Goal: Task Accomplishment & Management: Use online tool/utility

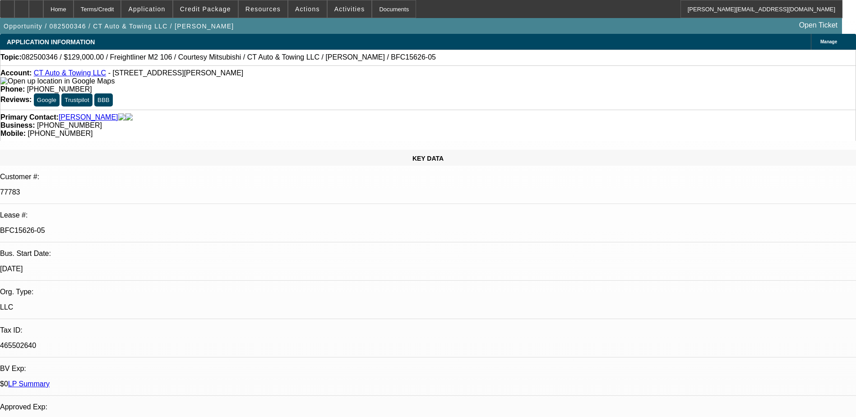
select select "0"
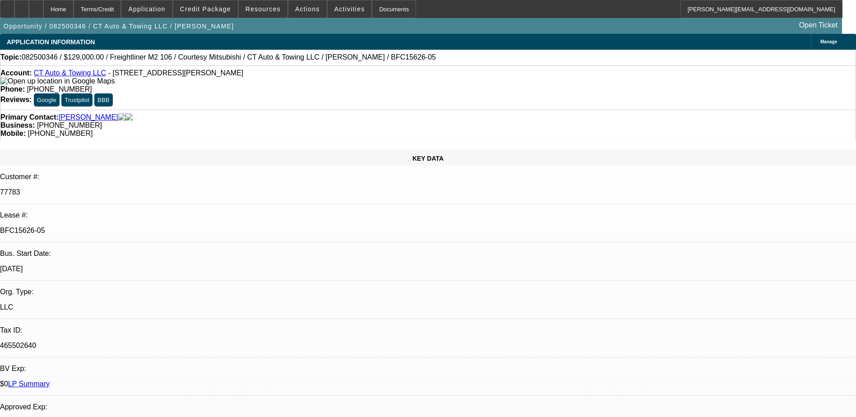
select select "0"
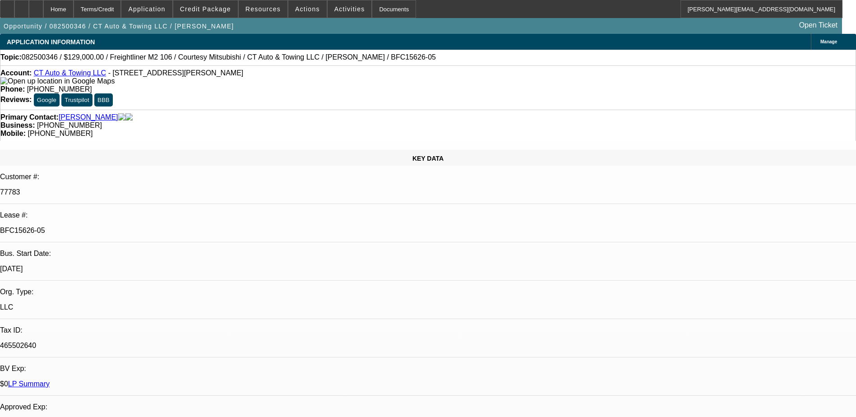
select select "0"
select select "1"
select select "2"
select select "6"
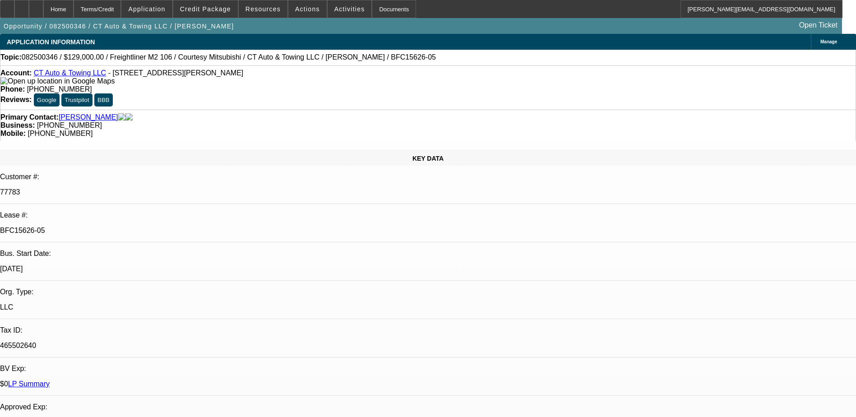
select select "1"
select select "9"
select select "6"
select select "1"
select select "3"
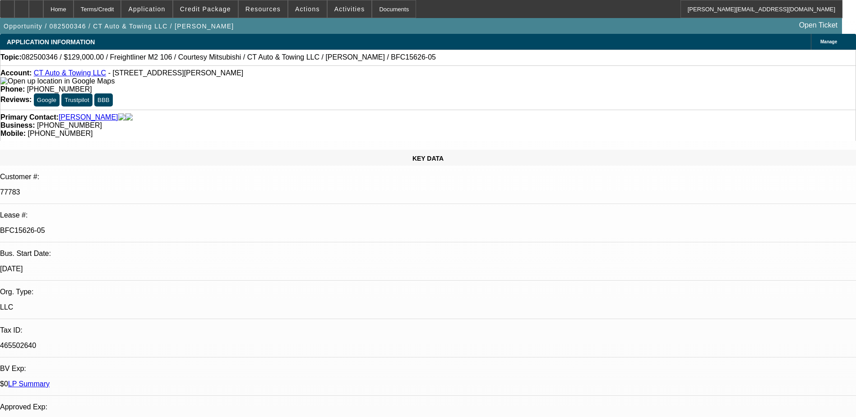
select select "6"
select select "1"
select select "6"
click at [202, 10] on span "Credit Package" at bounding box center [205, 8] width 51 height 7
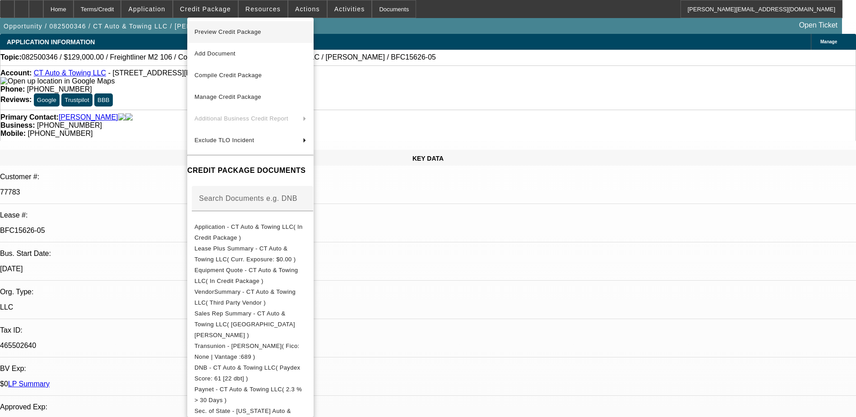
click at [230, 35] on span "Preview Credit Package" at bounding box center [228, 31] width 67 height 7
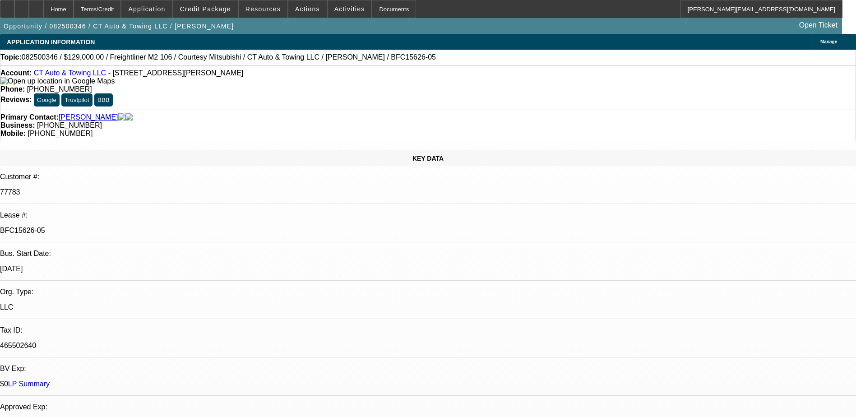
scroll to position [1412, 0]
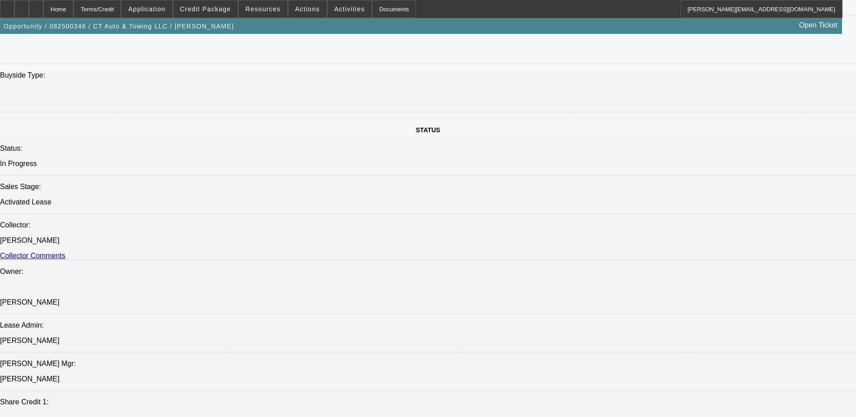
scroll to position [1083, 0]
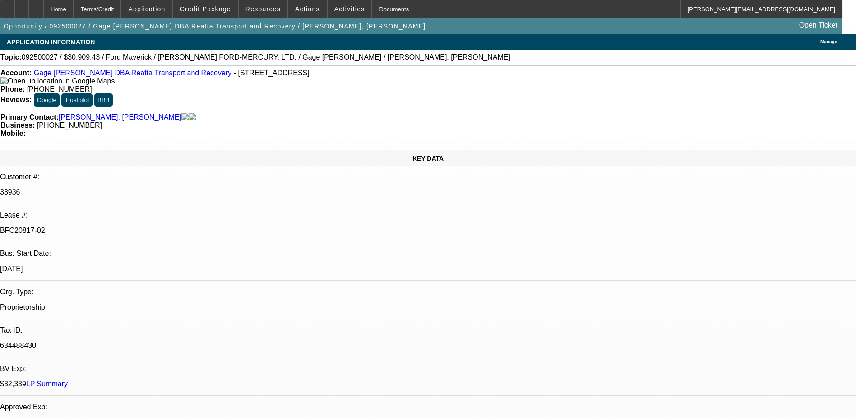
select select "0"
select select "2"
select select "0"
select select "0.1"
select select "2"
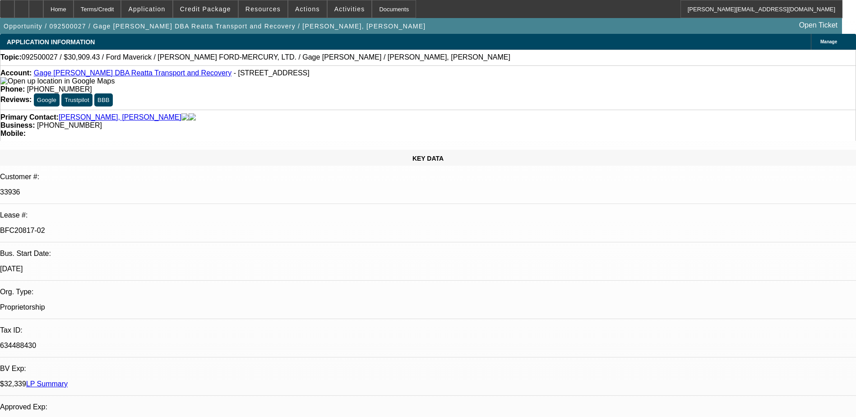
select select "0"
select select "0.1"
select select "2"
select select "0"
select select "0.1"
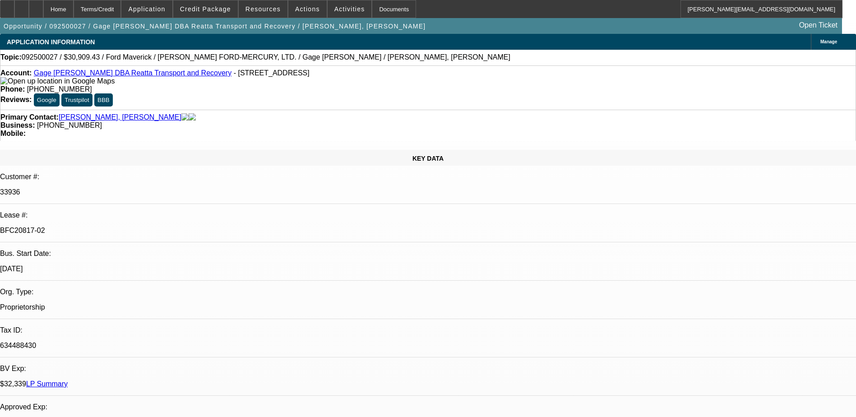
select select "2"
select select "0"
select select "1"
select select "2"
select select "6"
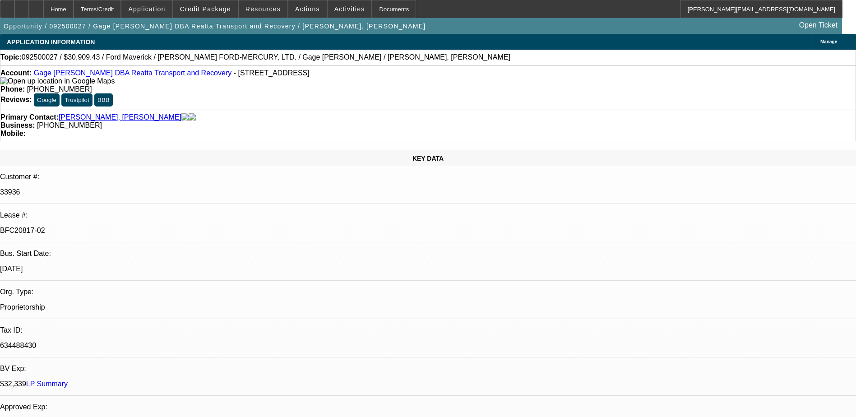
select select "1"
select select "2"
select select "6"
select select "1"
select select "2"
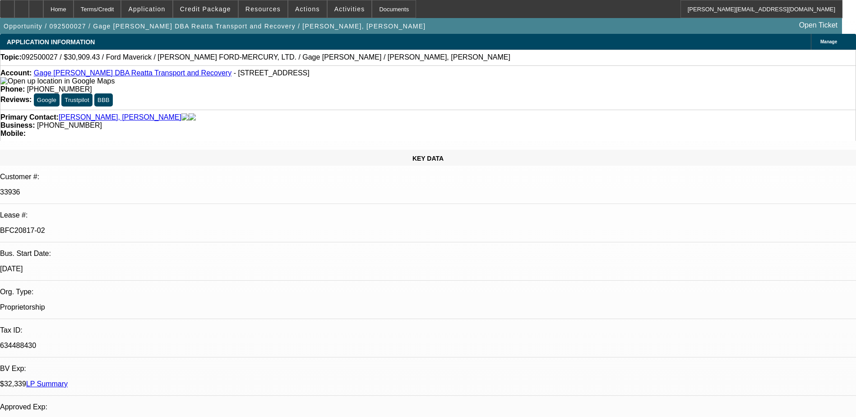
select select "6"
select select "1"
select select "2"
select select "6"
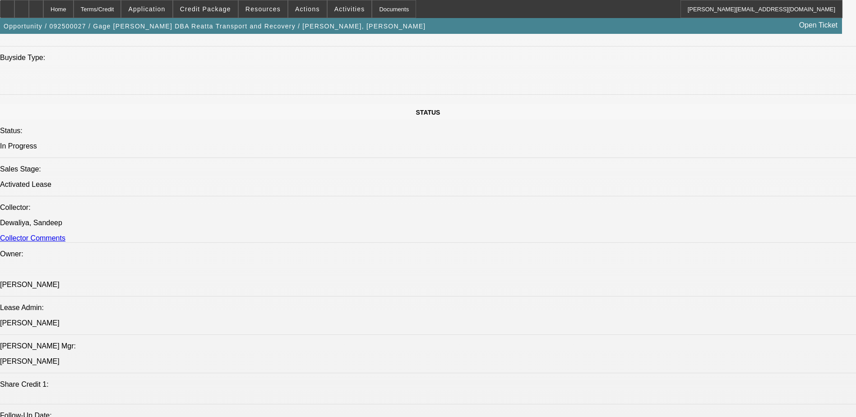
scroll to position [910, 0]
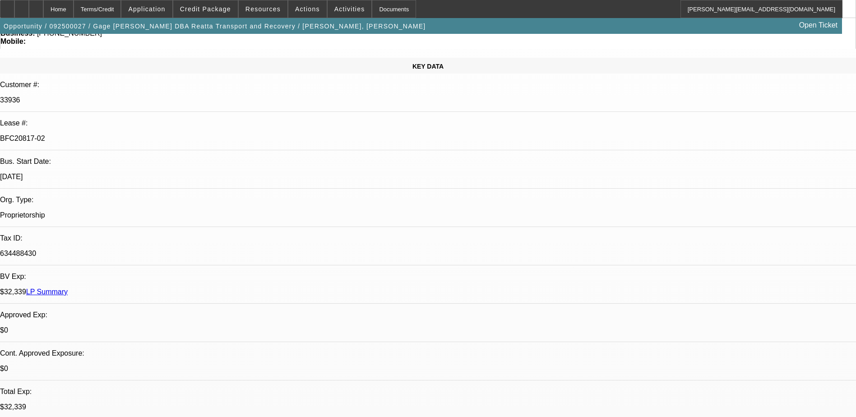
scroll to position [0, 0]
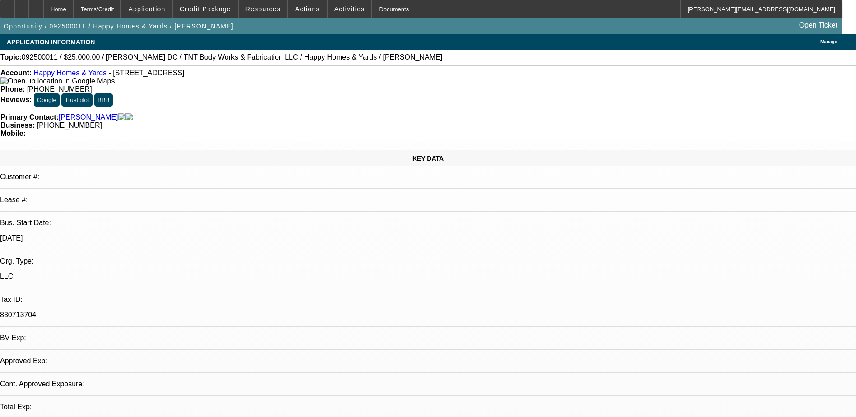
select select "0"
select select "2"
select select "0"
select select "6"
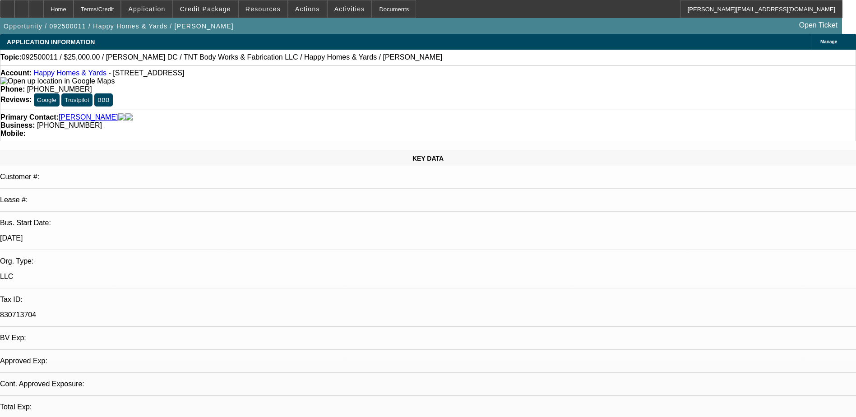
select select "0"
select select "2"
select select "0"
select select "6"
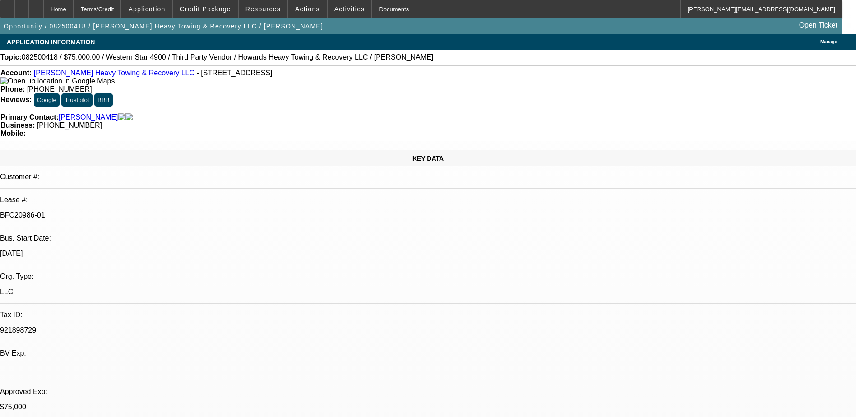
select select "0"
select select "0.1"
select select "0"
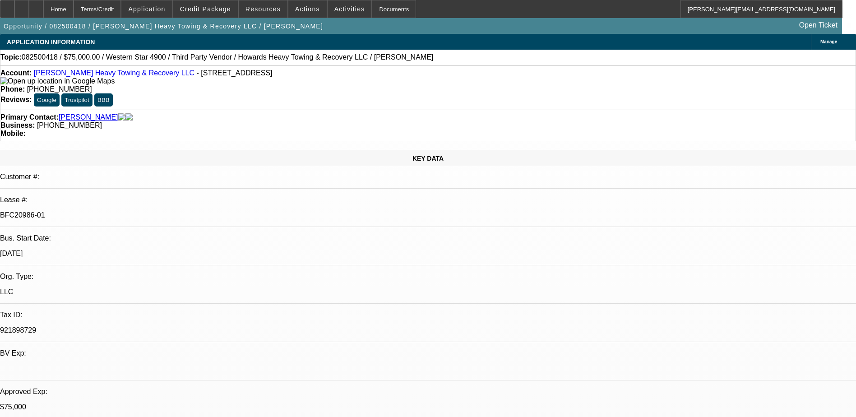
select select "0.1"
select select "0"
select select "0.1"
select select "0"
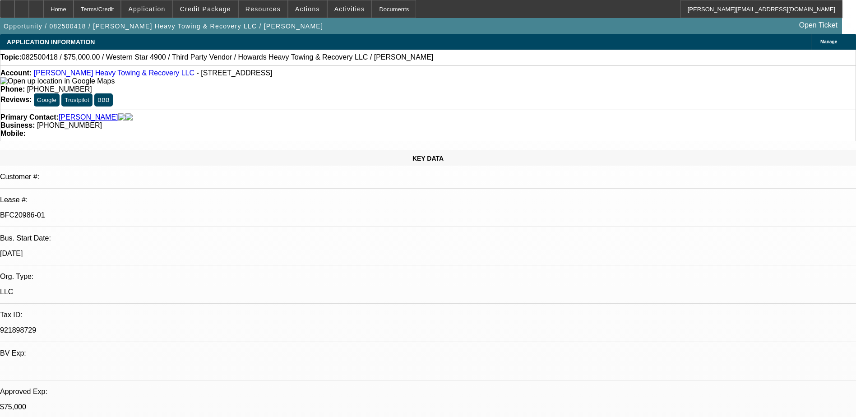
select select "0"
select select "0.1"
select select "1"
select select "2"
select select "4"
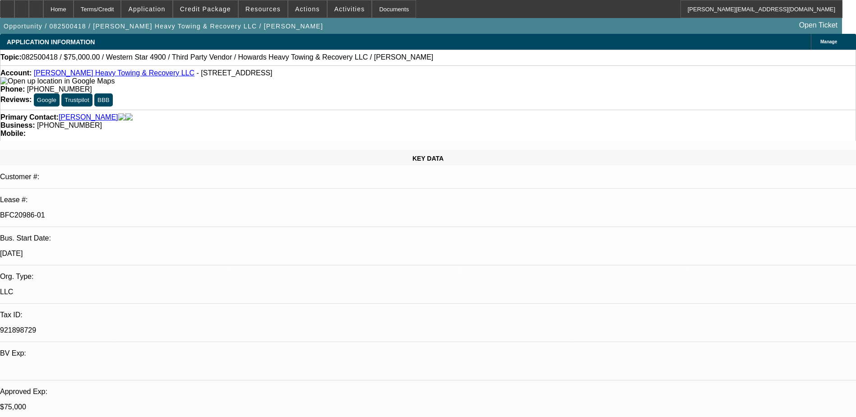
select select "1"
select select "2"
select select "4"
select select "1"
select select "2"
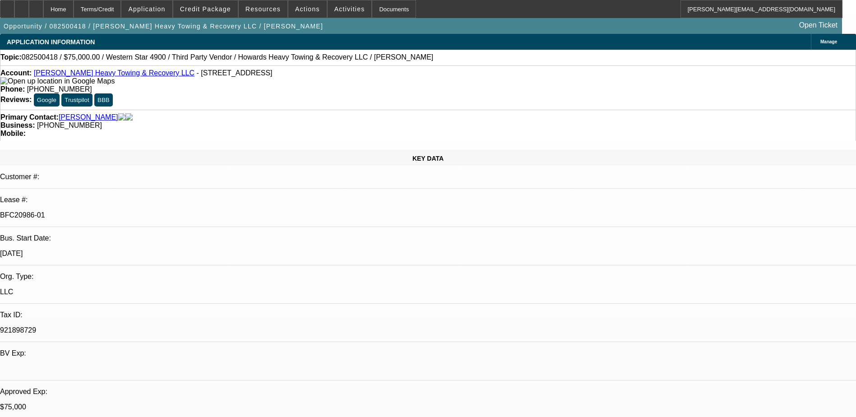
select select "4"
select select "1"
select select "2"
select select "4"
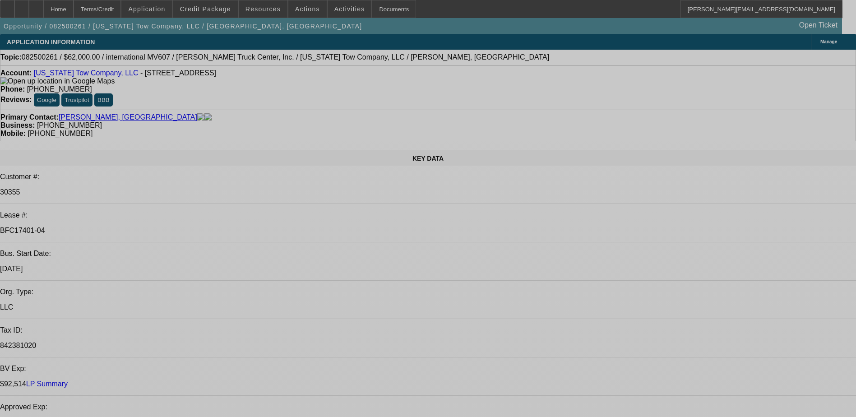
select select "0"
select select "2"
select select "0"
select select "2"
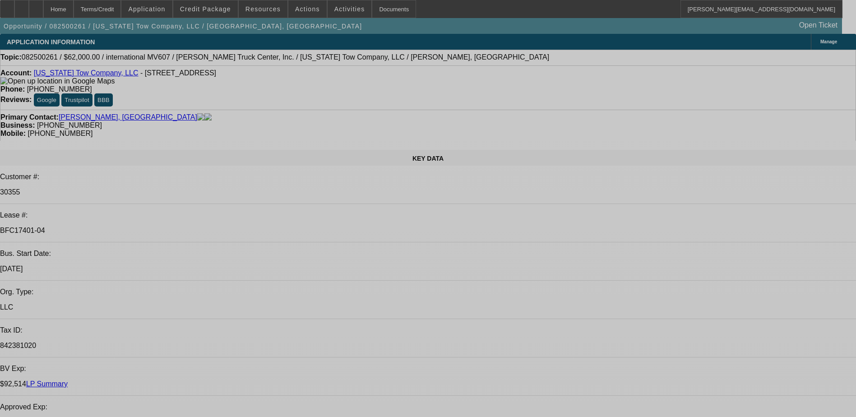
select select "0"
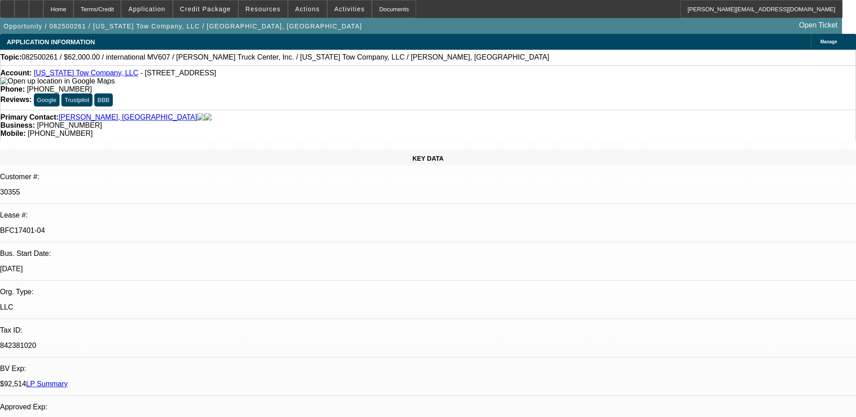
select select "0"
select select "2"
select select "0"
select select "2"
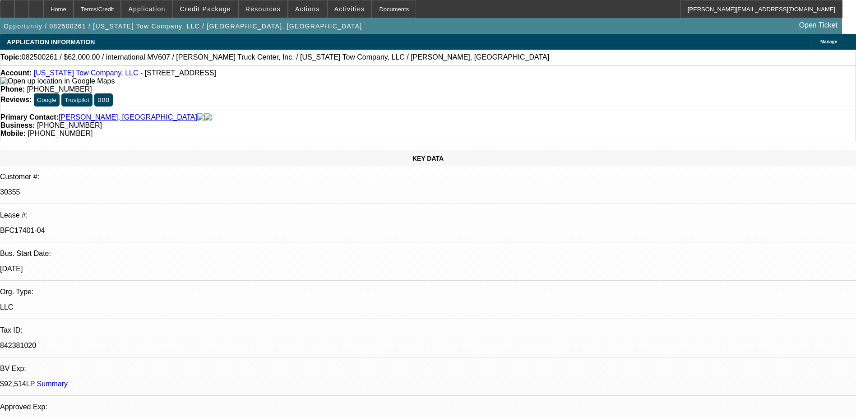
select select "0"
select select "1"
select select "2"
select select "6"
select select "1"
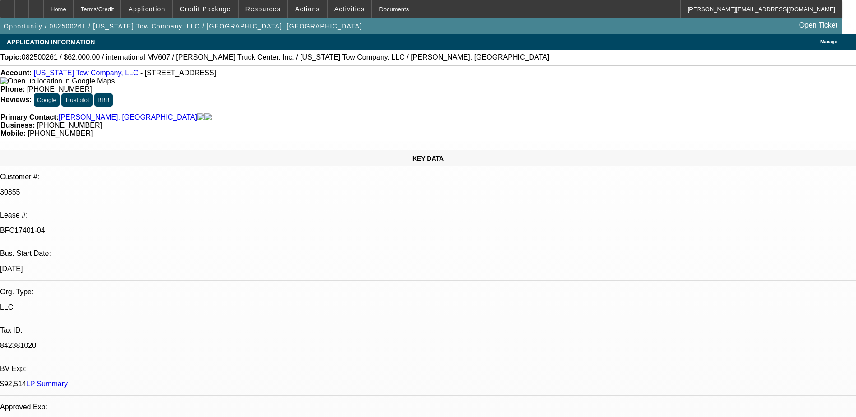
select select "2"
select select "6"
select select "1"
select select "2"
select select "6"
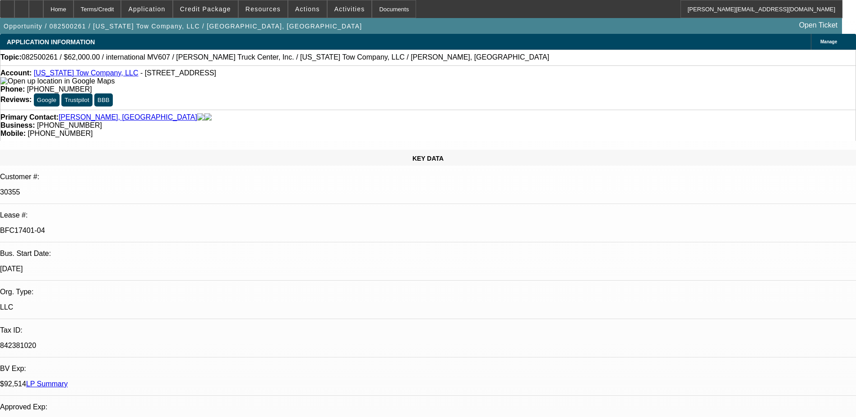
select select "1"
select select "2"
select select "6"
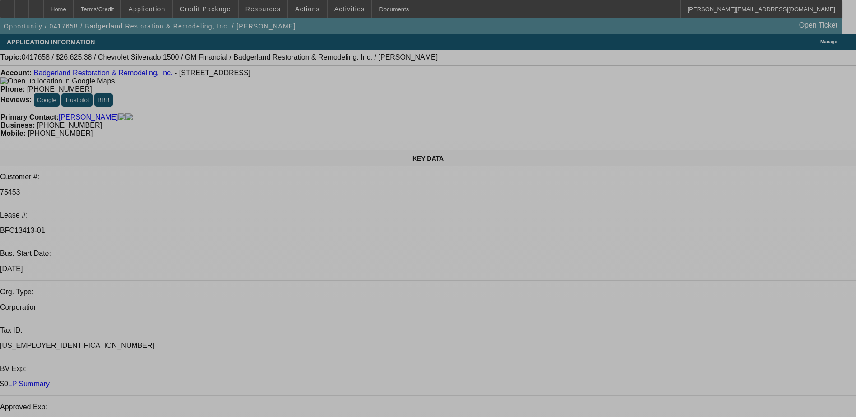
select select "0"
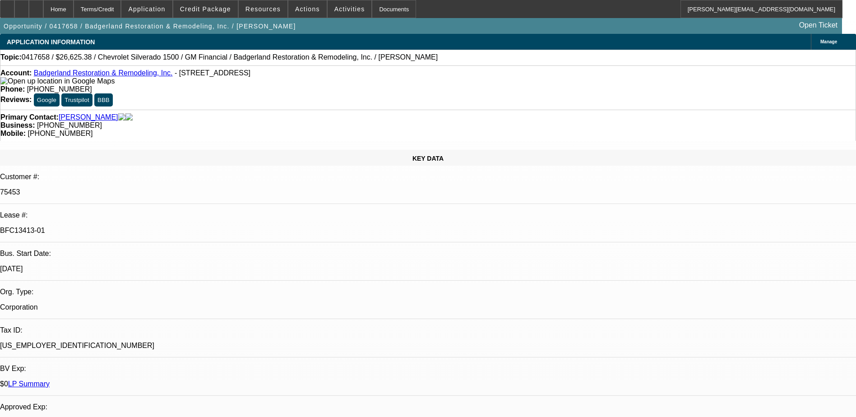
select select "0"
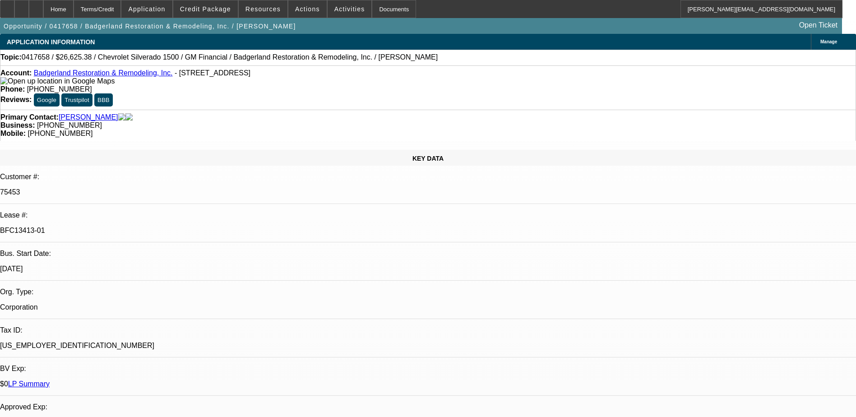
select select "0"
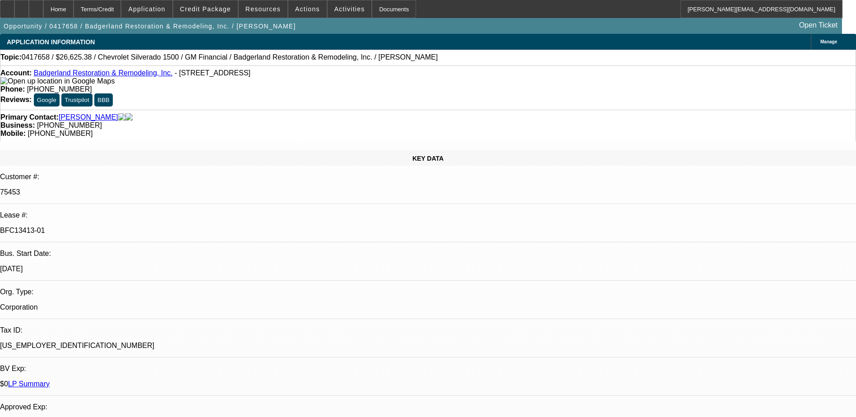
select select "0"
select select "1"
select select "3"
select select "6"
select select "1"
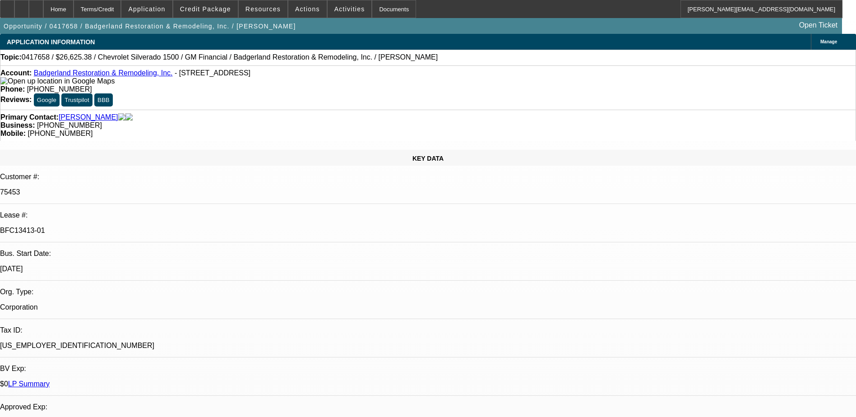
select select "3"
select select "6"
select select "1"
select select "3"
select select "6"
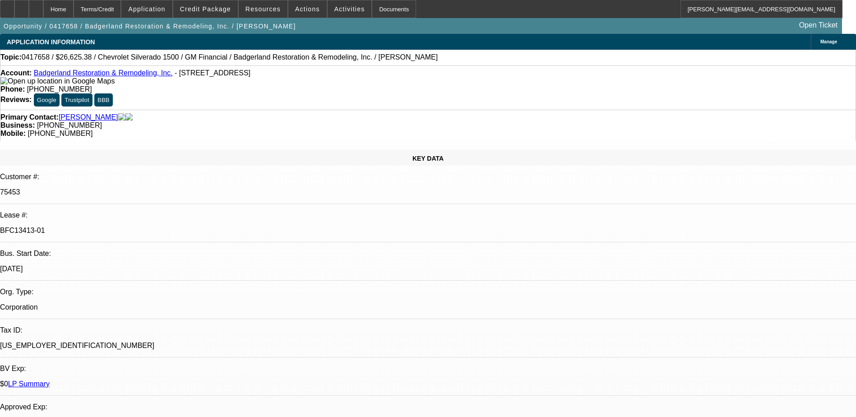
select select "1"
select select "3"
select select "6"
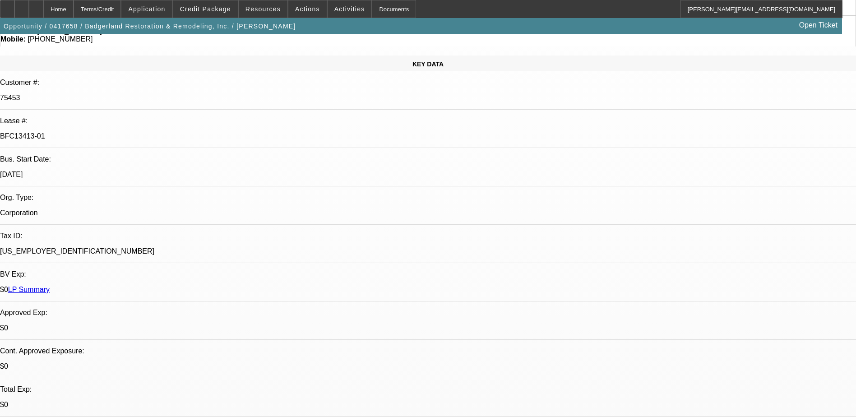
scroll to position [90, 0]
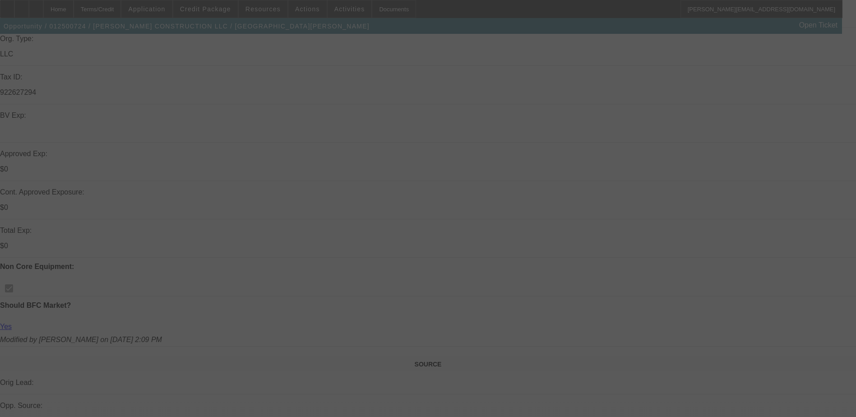
scroll to position [226, 0]
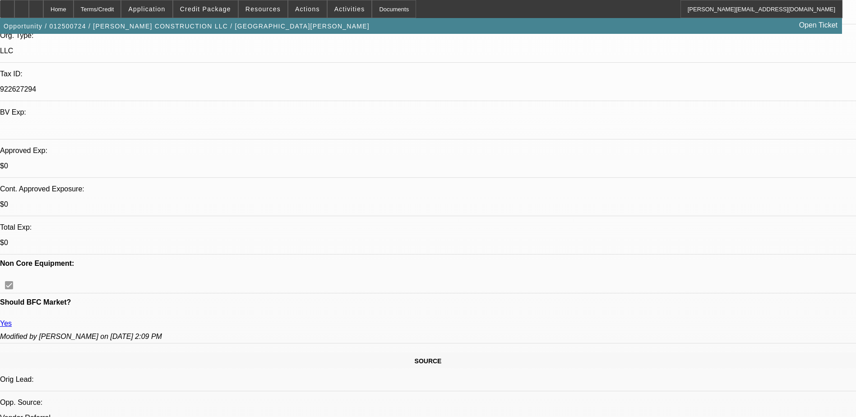
select select "0"
select select "2"
select select "0"
select select "2"
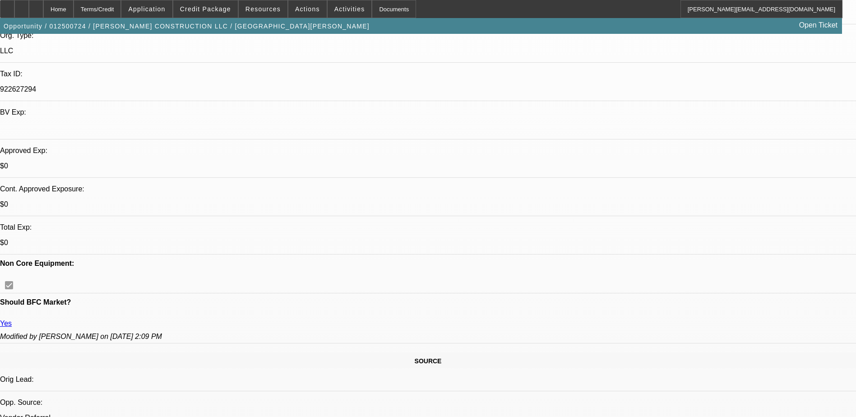
select select "0.1"
select select "0"
select select "2"
select select "0"
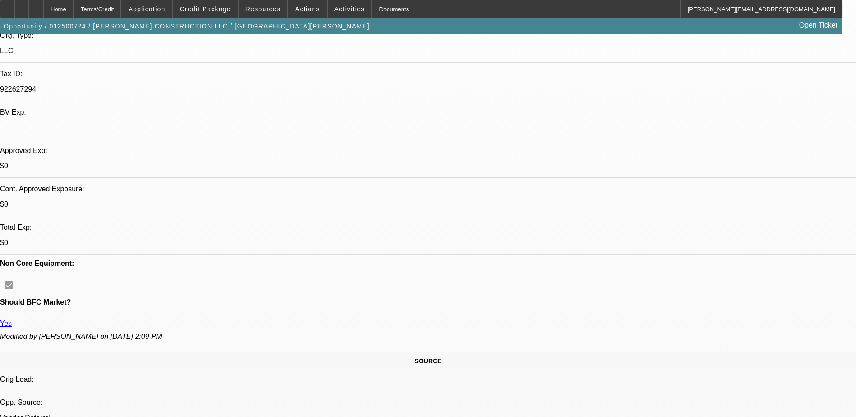
select select "2"
select select "0"
select select "1"
select select "2"
select select "6"
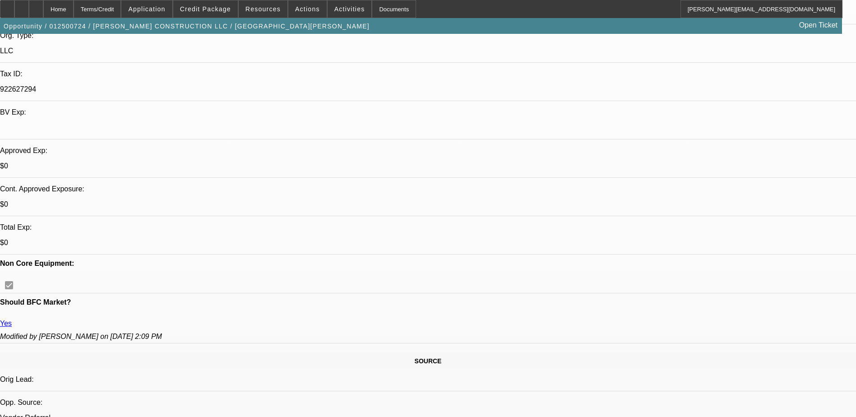
select select "1"
select select "2"
select select "4"
select select "1"
select select "2"
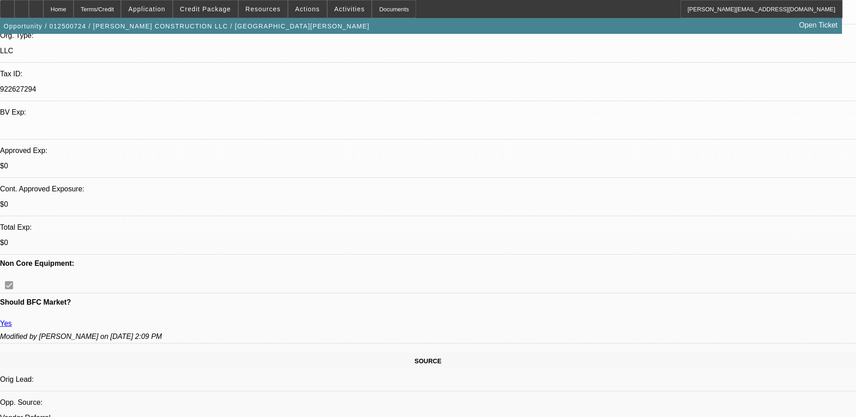
select select "6"
select select "1"
select select "2"
select select "6"
